Goal: Communication & Community: Answer question/provide support

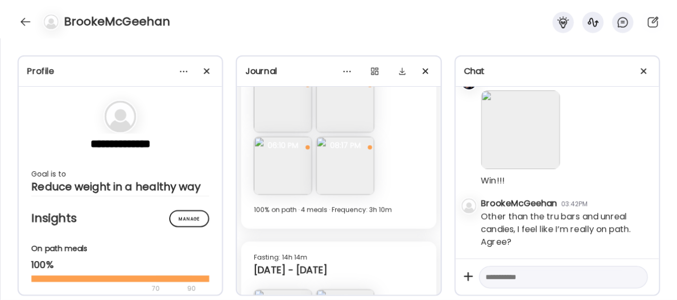
scroll to position [12466, 0]
click at [522, 279] on textarea at bounding box center [554, 277] width 136 height 13
type textarea "**********"
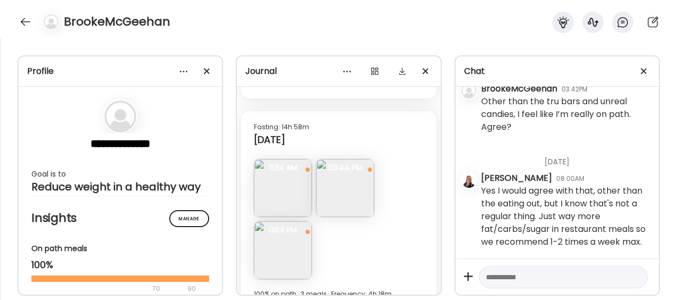
scroll to position [5123, 0]
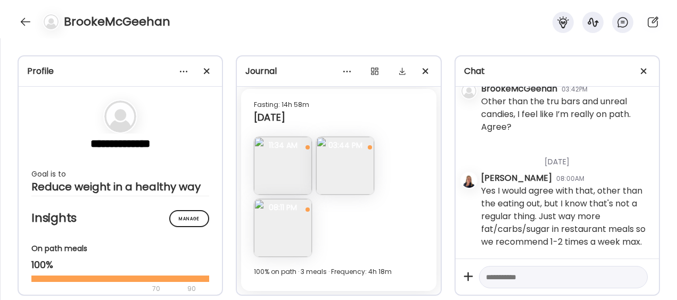
click at [285, 176] on img at bounding box center [283, 166] width 58 height 58
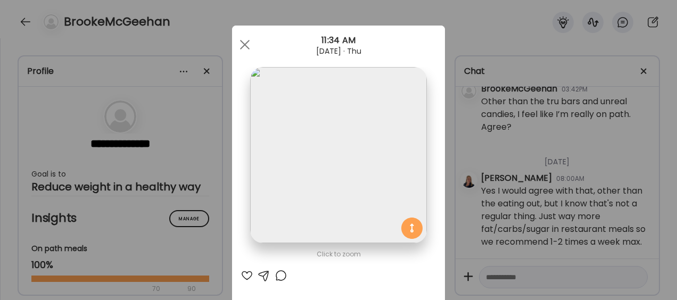
scroll to position [1, 0]
click at [243, 37] on div at bounding box center [244, 43] width 21 height 21
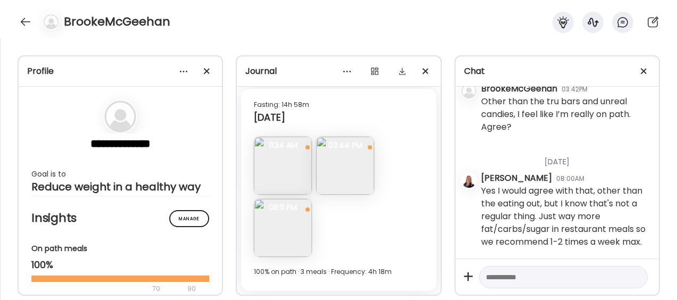
click at [356, 174] on img at bounding box center [345, 166] width 58 height 58
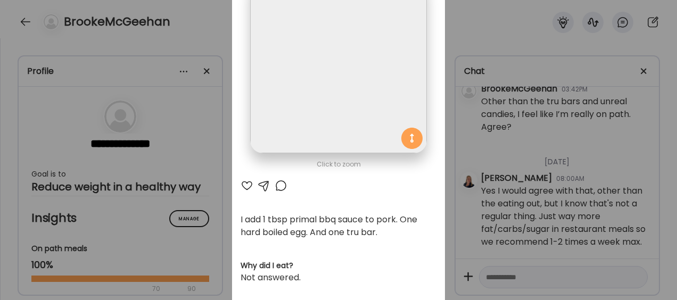
scroll to position [0, 0]
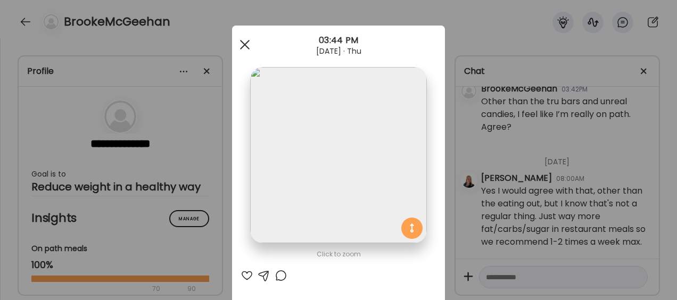
click at [241, 39] on div at bounding box center [244, 44] width 21 height 21
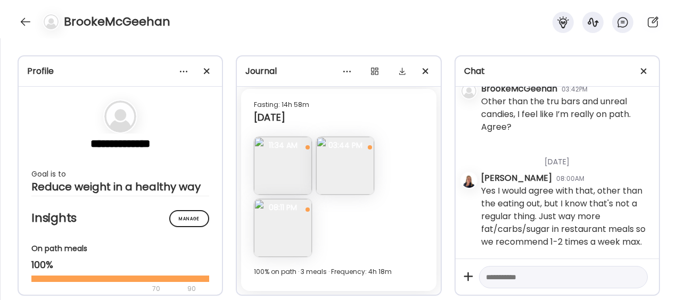
click at [285, 229] on img at bounding box center [283, 228] width 58 height 58
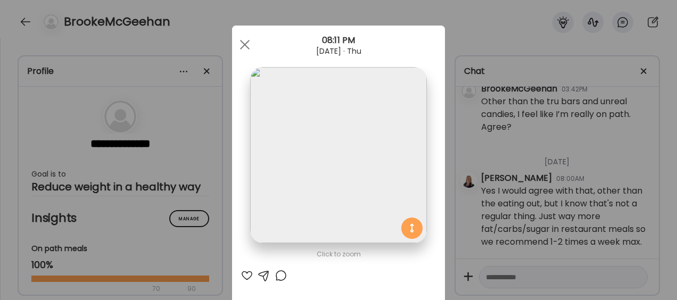
click at [245, 275] on div at bounding box center [247, 275] width 13 height 13
click at [454, 27] on div "Ate Coach Dashboard Wahoo! It’s official Take a moment to set up your Coach Pro…" at bounding box center [338, 150] width 677 height 300
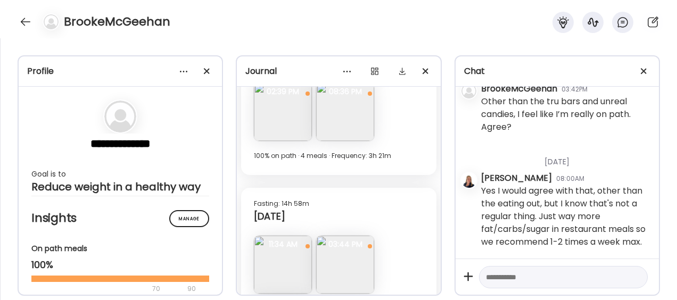
scroll to position [5123, 0]
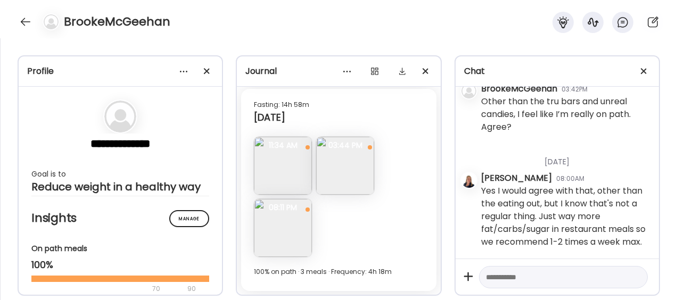
click at [530, 280] on textarea at bounding box center [554, 277] width 136 height 13
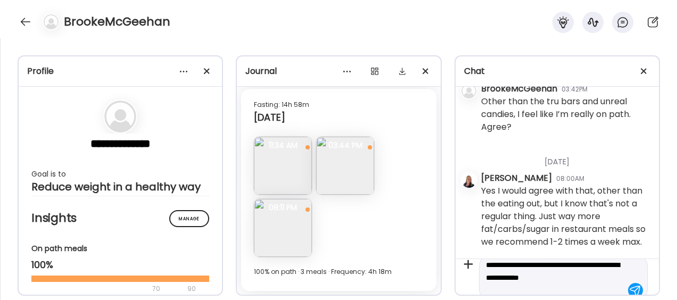
scroll to position [24, 0]
type textarea "**********"
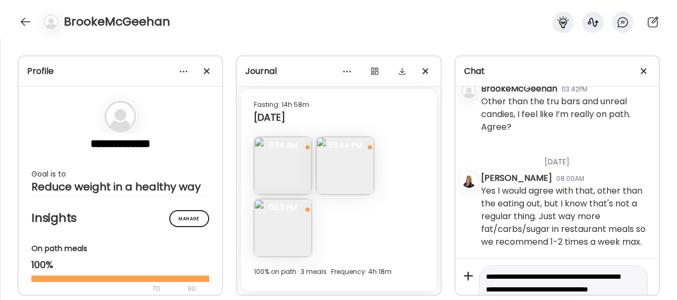
drag, startPoint x: 587, startPoint y: 280, endPoint x: 471, endPoint y: 246, distance: 121.5
click at [471, 246] on div "[DATE] - [DATE] [PERSON_NAME] 06:24AM Good morning [PERSON_NAME] and Happy [DAT…" at bounding box center [557, 206] width 203 height 239
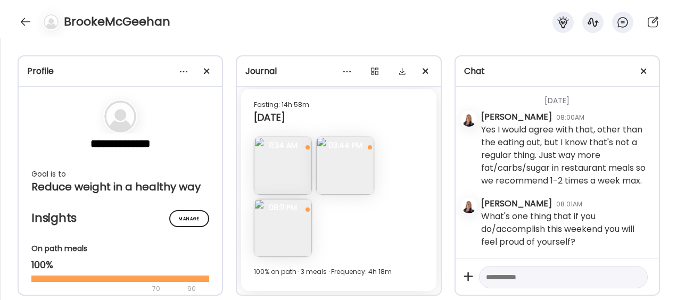
scroll to position [12655, 0]
click at [23, 22] on div at bounding box center [25, 21] width 17 height 17
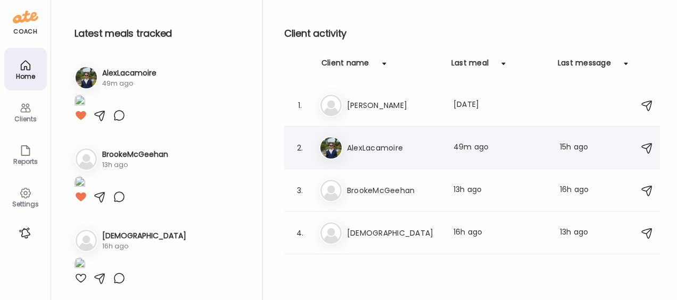
click at [383, 153] on h3 "AlexLacamoire" at bounding box center [394, 148] width 94 height 13
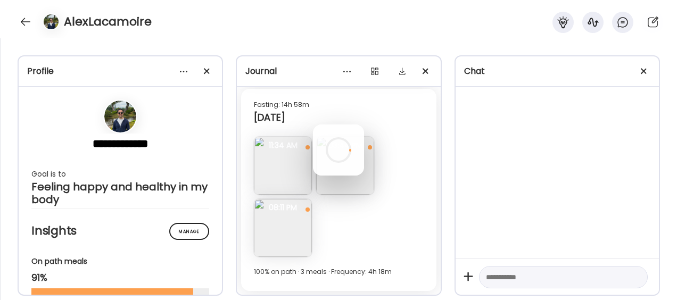
scroll to position [5123, 0]
click at [364, 176] on div at bounding box center [338, 150] width 51 height 51
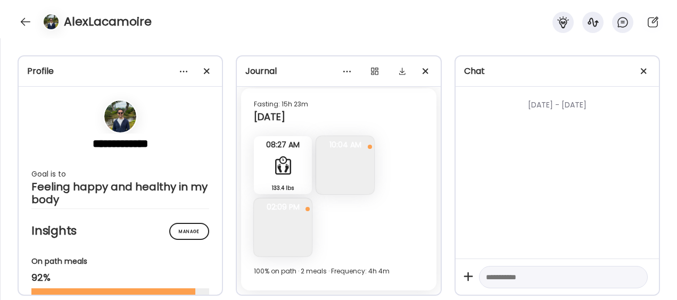
scroll to position [1094, 0]
click at [518, 276] on textarea at bounding box center [554, 277] width 136 height 13
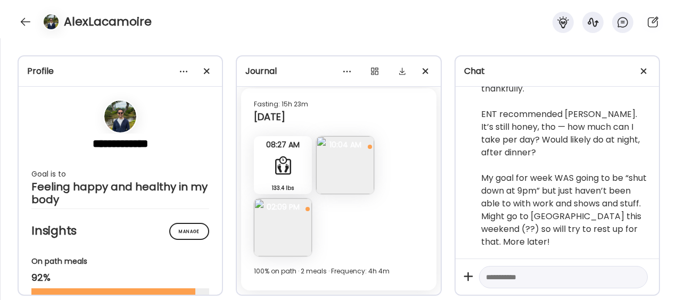
scroll to position [176169, 0]
click at [520, 280] on textarea at bounding box center [554, 277] width 136 height 13
type textarea "**********"
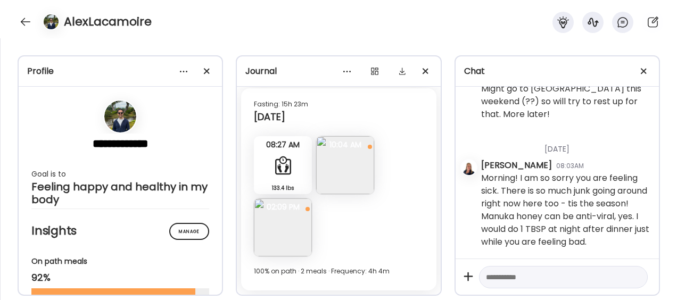
scroll to position [176309, 0]
click at [520, 280] on textarea at bounding box center [554, 277] width 136 height 13
click at [495, 276] on textarea at bounding box center [554, 277] width 136 height 13
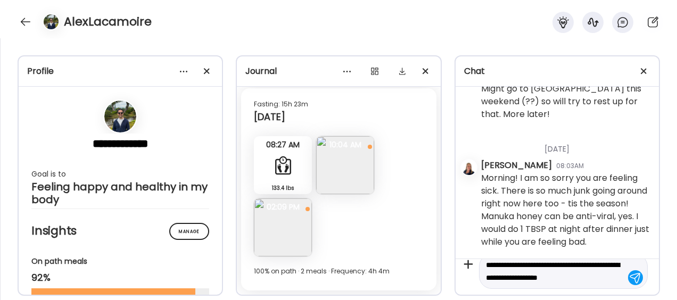
scroll to position [24, 0]
type textarea "**********"
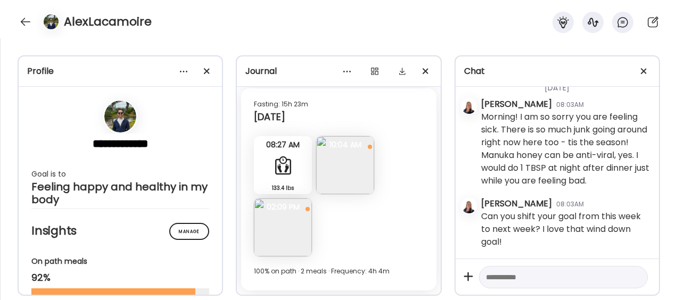
scroll to position [176371, 0]
click at [272, 248] on img at bounding box center [283, 228] width 58 height 58
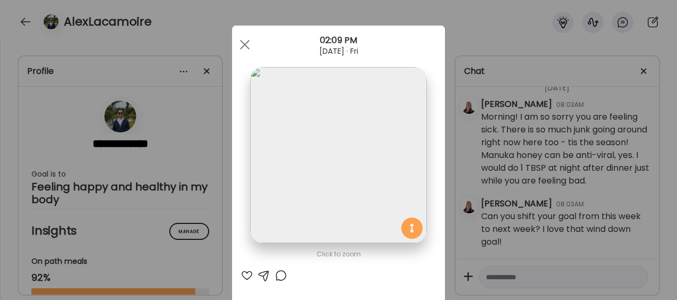
click at [247, 273] on div at bounding box center [247, 275] width 13 height 13
click at [243, 44] on div at bounding box center [244, 44] width 21 height 21
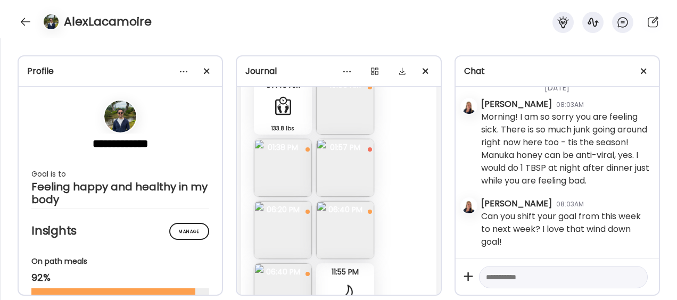
scroll to position [11788, 0]
click at [276, 234] on img at bounding box center [283, 231] width 58 height 58
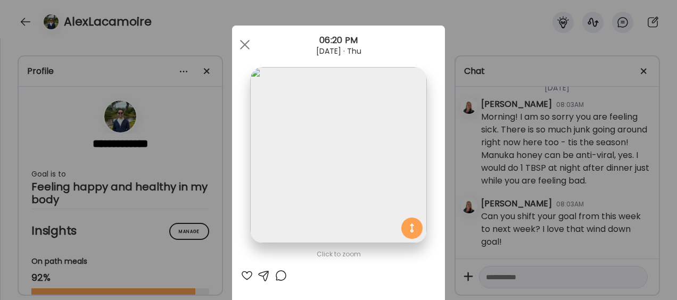
click at [242, 270] on div at bounding box center [247, 275] width 13 height 13
click at [239, 45] on div at bounding box center [244, 44] width 21 height 21
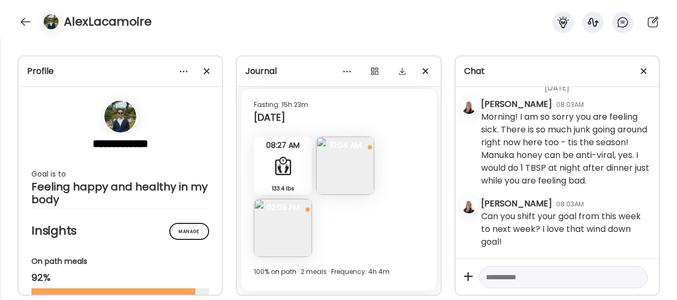
scroll to position [176371, 0]
click at [525, 280] on textarea at bounding box center [554, 277] width 136 height 13
paste textarea "**********"
type textarea "**********"
click at [564, 280] on textarea "**********" at bounding box center [554, 277] width 136 height 13
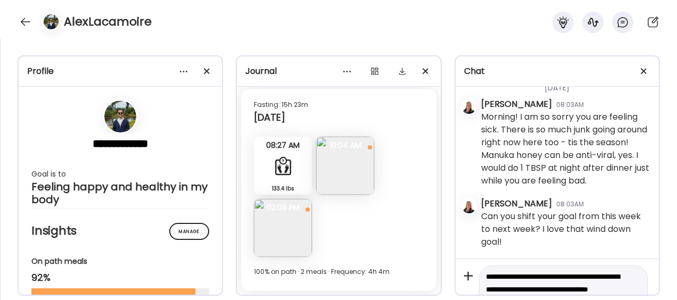
scroll to position [24, 0]
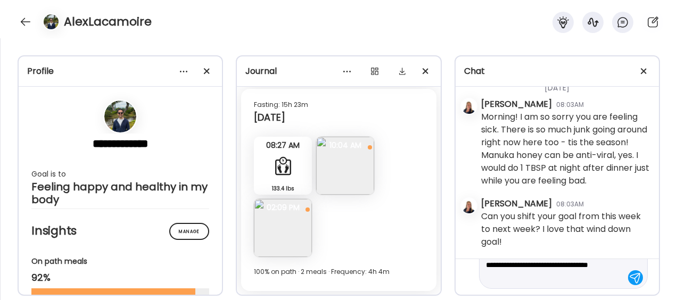
click at [587, 274] on textarea "**********" at bounding box center [554, 265] width 136 height 38
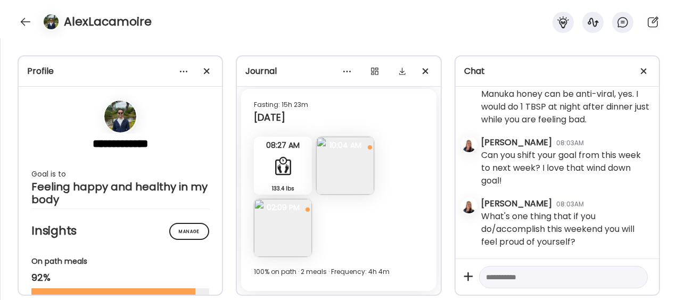
scroll to position [176432, 0]
click at [23, 21] on div at bounding box center [25, 21] width 17 height 17
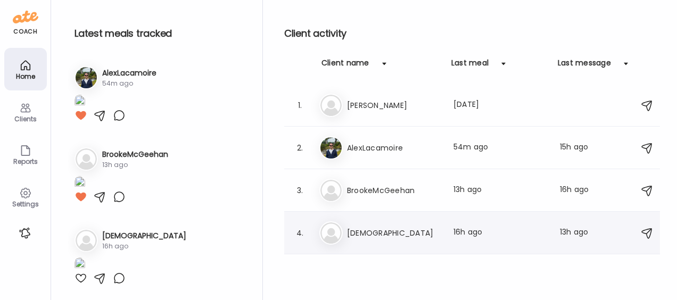
click at [394, 228] on h3 "[DEMOGRAPHIC_DATA]" at bounding box center [394, 233] width 94 height 13
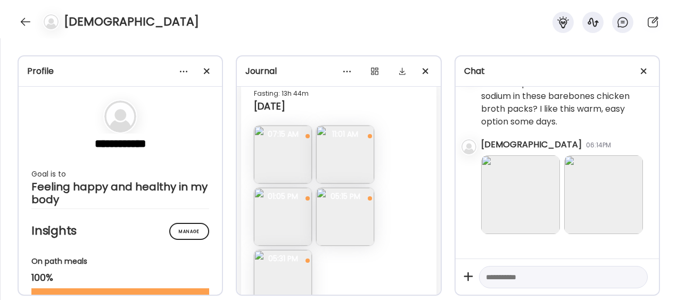
scroll to position [3912, 0]
click at [355, 215] on img at bounding box center [345, 219] width 58 height 58
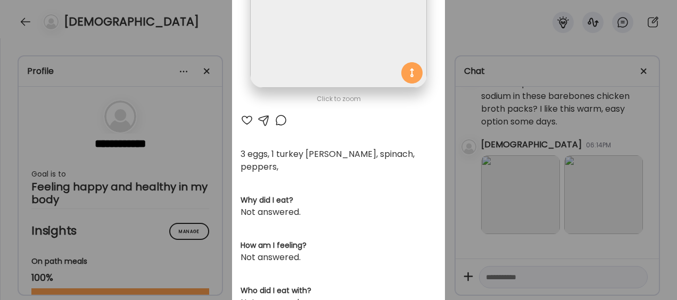
scroll to position [157, 0]
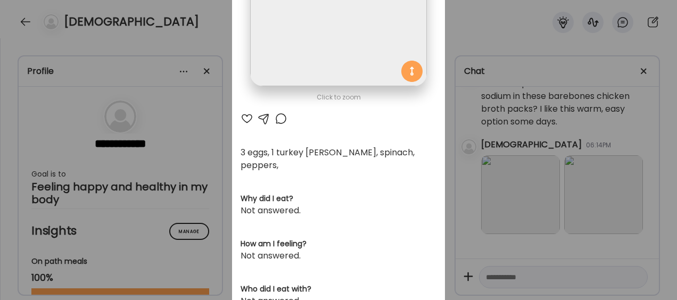
click at [499, 32] on div "Ate Coach Dashboard Wahoo! It’s official Take a moment to set up your Coach Pro…" at bounding box center [338, 150] width 677 height 300
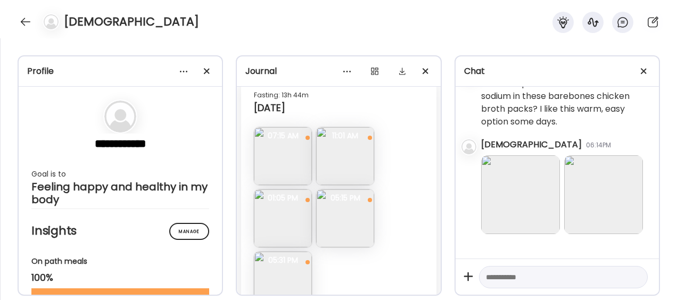
click at [280, 279] on img at bounding box center [283, 281] width 58 height 58
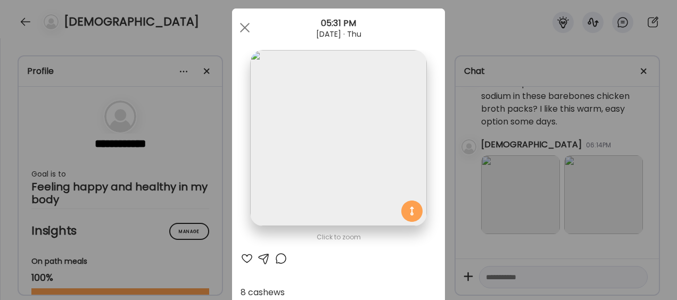
scroll to position [11, 0]
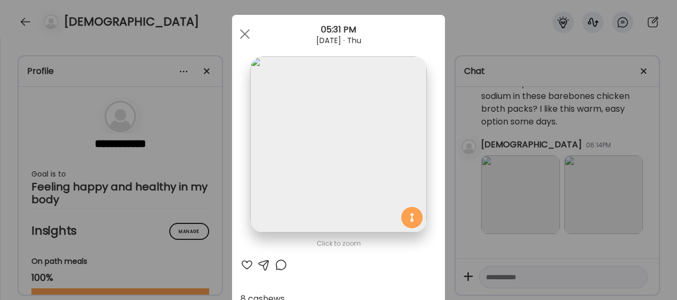
click at [496, 39] on div "Ate Coach Dashboard Wahoo! It’s official Take a moment to set up your Coach Pro…" at bounding box center [338, 150] width 677 height 300
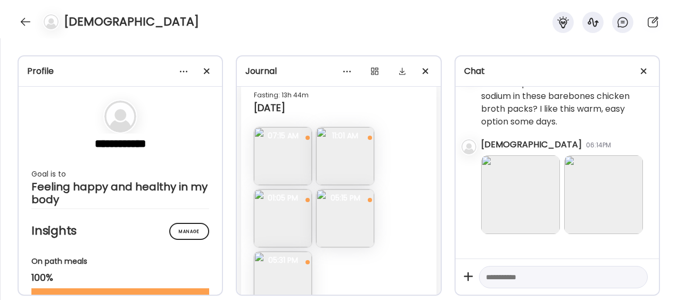
scroll to position [68726, 0]
click at [604, 211] on img at bounding box center [603, 194] width 79 height 79
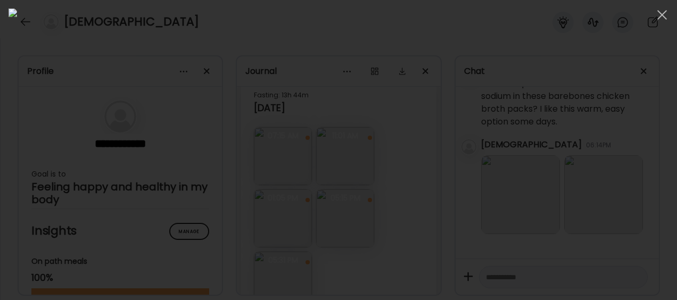
click at [511, 42] on div at bounding box center [339, 150] width 660 height 283
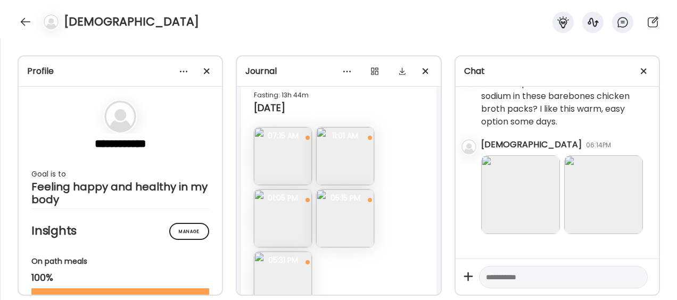
click at [526, 281] on textarea at bounding box center [554, 277] width 136 height 13
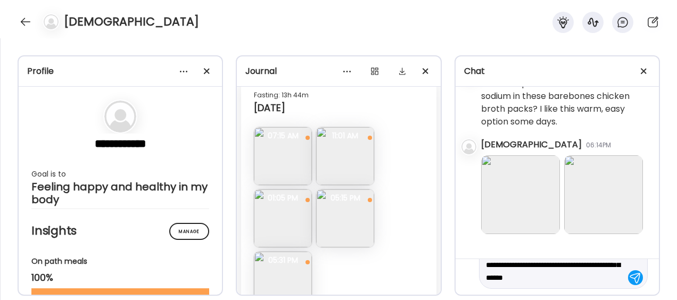
scroll to position [37, 0]
type textarea "**********"
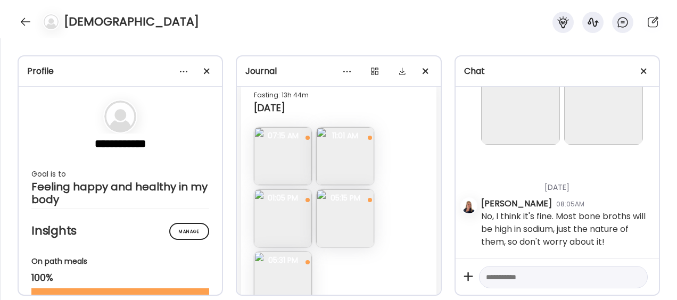
scroll to position [68816, 0]
click at [526, 281] on textarea at bounding box center [554, 277] width 136 height 13
paste textarea "**********"
type textarea "**********"
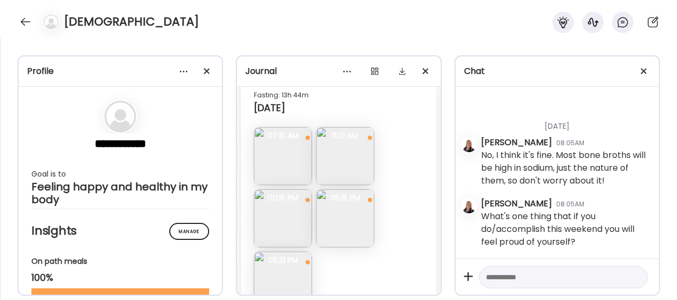
scroll to position [68877, 0]
